Goal: Task Accomplishment & Management: Manage account settings

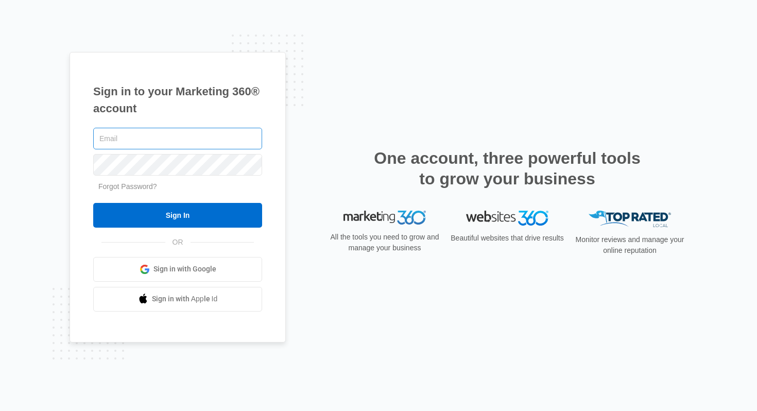
click at [138, 140] on input "text" at bounding box center [177, 139] width 169 height 22
type input "[PERSON_NAME][EMAIL_ADDRESS][DOMAIN_NAME]"
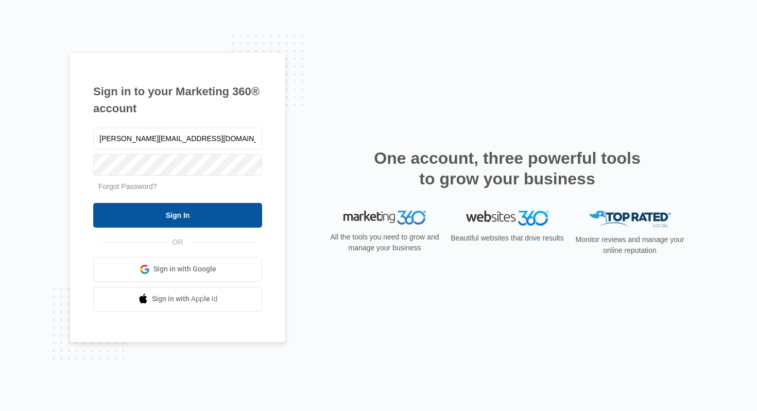
click at [180, 217] on input "Sign In" at bounding box center [177, 215] width 169 height 25
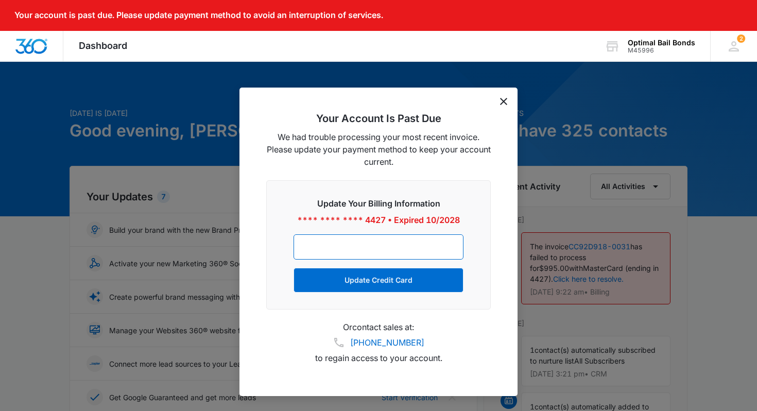
click at [363, 293] on div "Update Your Billing Information **** **** **** 4427 • Expired 10/2028 Update Cr…" at bounding box center [378, 244] width 225 height 129
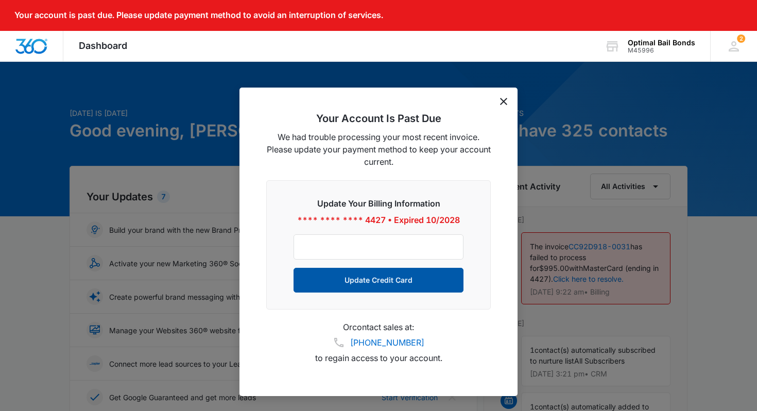
click at [364, 283] on button "Update Credit Card" at bounding box center [379, 280] width 170 height 25
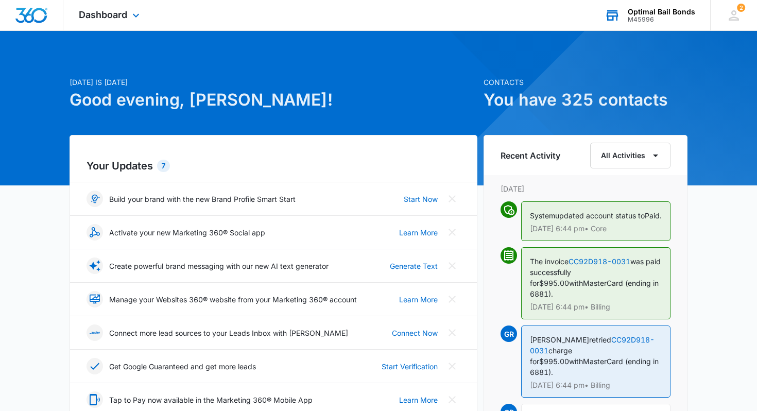
click at [647, 12] on div "Optimal Bail Bonds" at bounding box center [661, 12] width 67 height 8
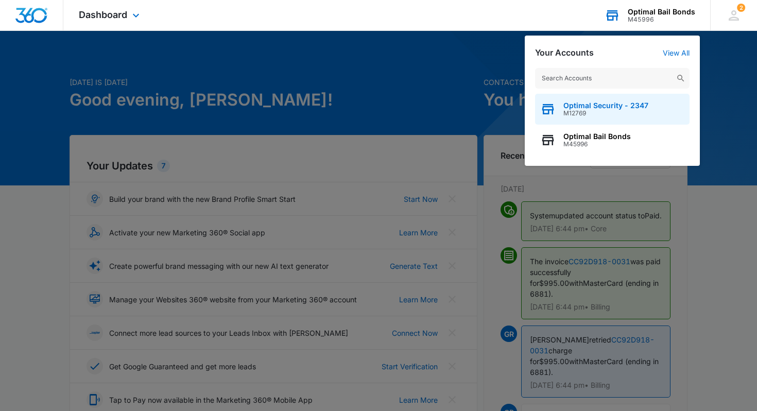
click at [585, 107] on span "Optimal Security - 2347" at bounding box center [605, 105] width 85 height 8
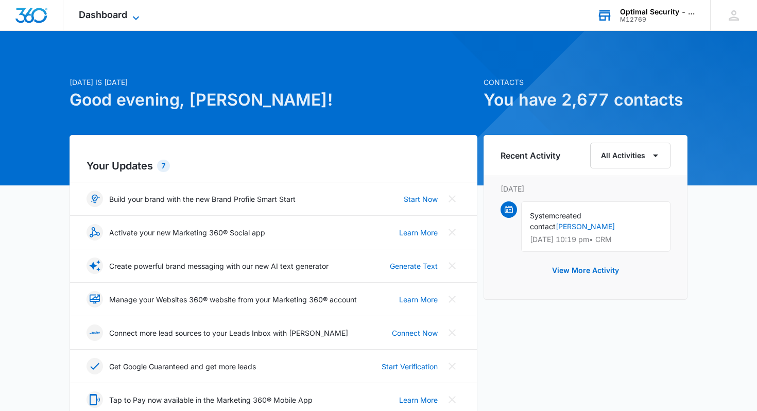
click at [135, 17] on icon at bounding box center [136, 18] width 12 height 12
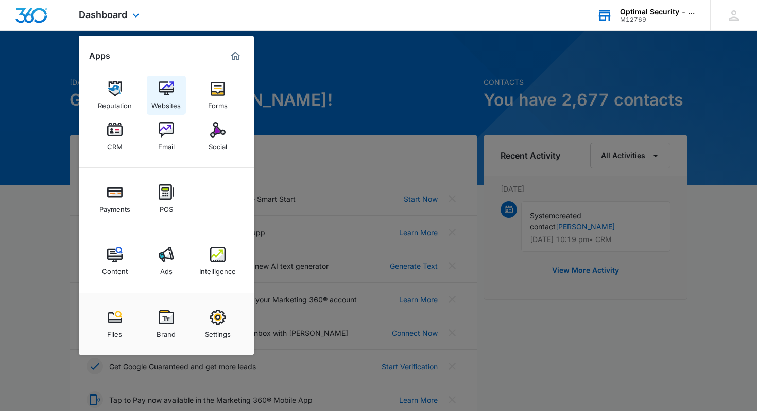
click at [168, 91] on img at bounding box center [166, 88] width 15 height 15
